Goal: Transaction & Acquisition: Purchase product/service

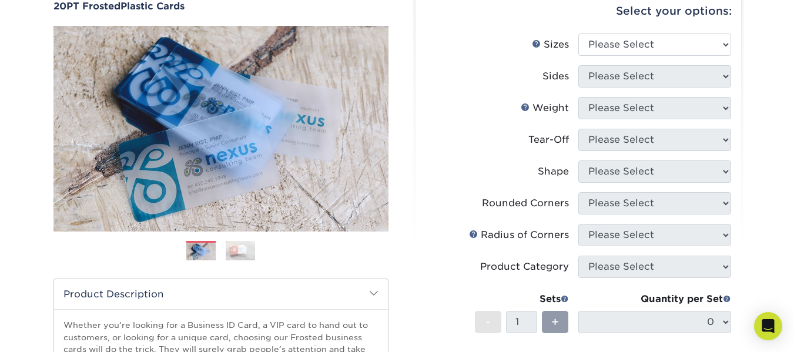
scroll to position [116, 0]
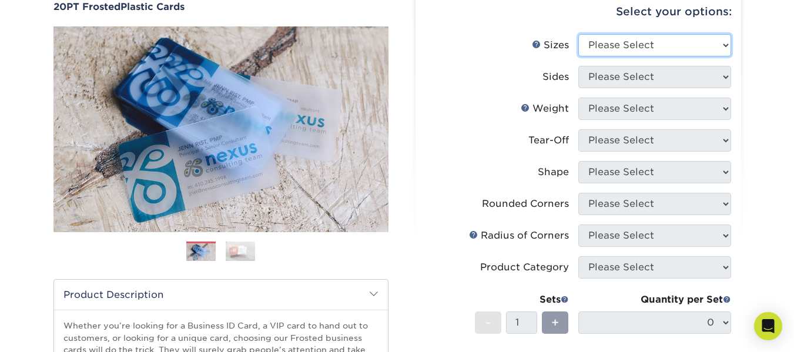
click at [622, 37] on select "Please Select 2" x 3.5" 2" x 8" 2.12" x 3.375" 2.5" x 2.5" 4.25" x 6"" at bounding box center [655, 45] width 153 height 22
select select "2.00x3.50"
click at [579, 34] on select "Please Select 2" x 3.5" 2" x 8" 2.12" x 3.375" 2.5" x 2.5" 4.25" x 6"" at bounding box center [655, 45] width 153 height 22
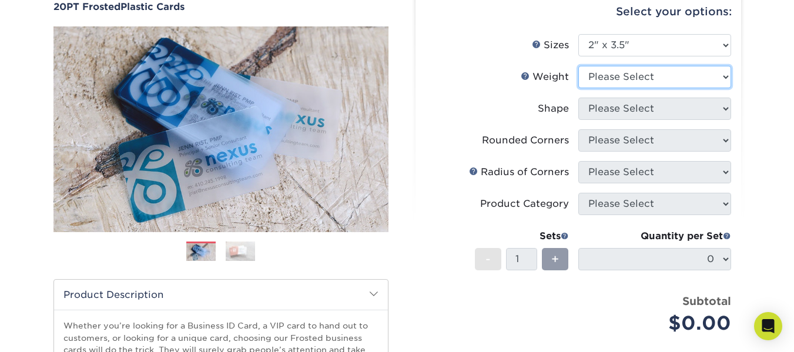
drag, startPoint x: 661, startPoint y: 77, endPoint x: 697, endPoint y: 85, distance: 36.8
click at [697, 85] on select "Please Select 20PT Frosted Plastic 20PT Frosted Plastic" at bounding box center [655, 77] width 153 height 22
select select "20PT Frosted Plastic"
click at [579, 66] on select "Please Select 20PT Frosted Plastic 20PT Frosted Plastic" at bounding box center [655, 77] width 153 height 22
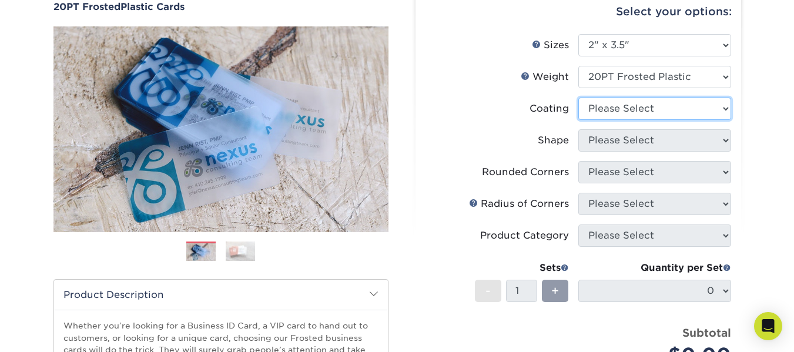
click at [695, 102] on select at bounding box center [655, 109] width 153 height 22
select select "3e7618de-abca-4bda-9f97-8b9129e913d8"
click at [579, 98] on select at bounding box center [655, 109] width 153 height 22
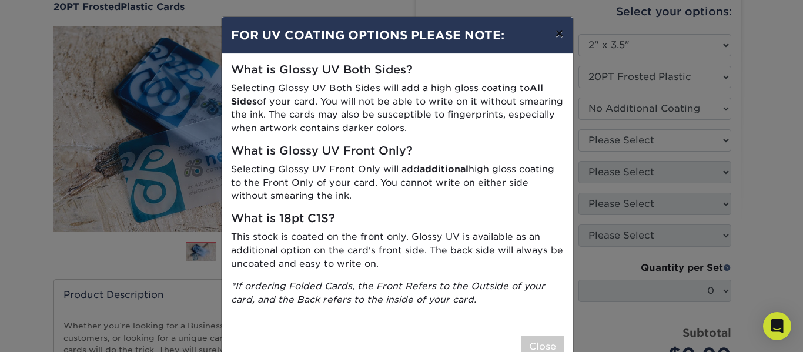
click at [554, 28] on button "×" at bounding box center [559, 33] width 27 height 33
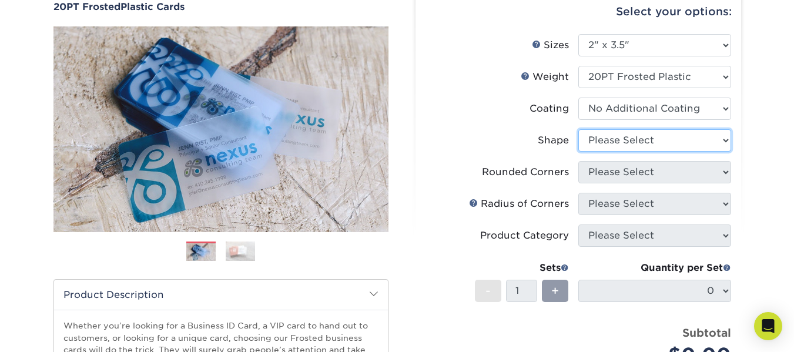
click at [683, 132] on select "Please Select Oval Standard" at bounding box center [655, 140] width 153 height 22
select select "oval"
click at [579, 129] on select "Please Select Oval Standard" at bounding box center [655, 140] width 153 height 22
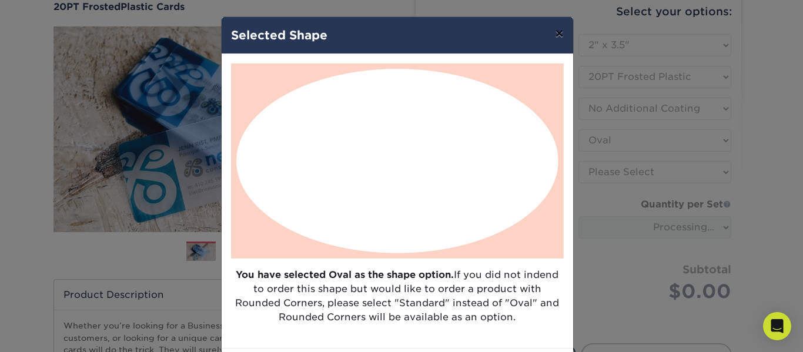
click at [553, 39] on button "×" at bounding box center [559, 33] width 27 height 33
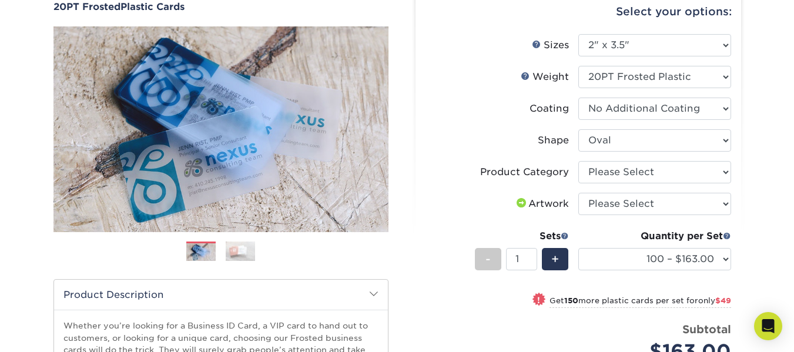
click at [666, 183] on li "Product Category Please Select Business Cards" at bounding box center [579, 177] width 306 height 32
click at [685, 175] on select "Please Select Business Cards" at bounding box center [655, 172] width 153 height 22
